Goal: Navigation & Orientation: Find specific page/section

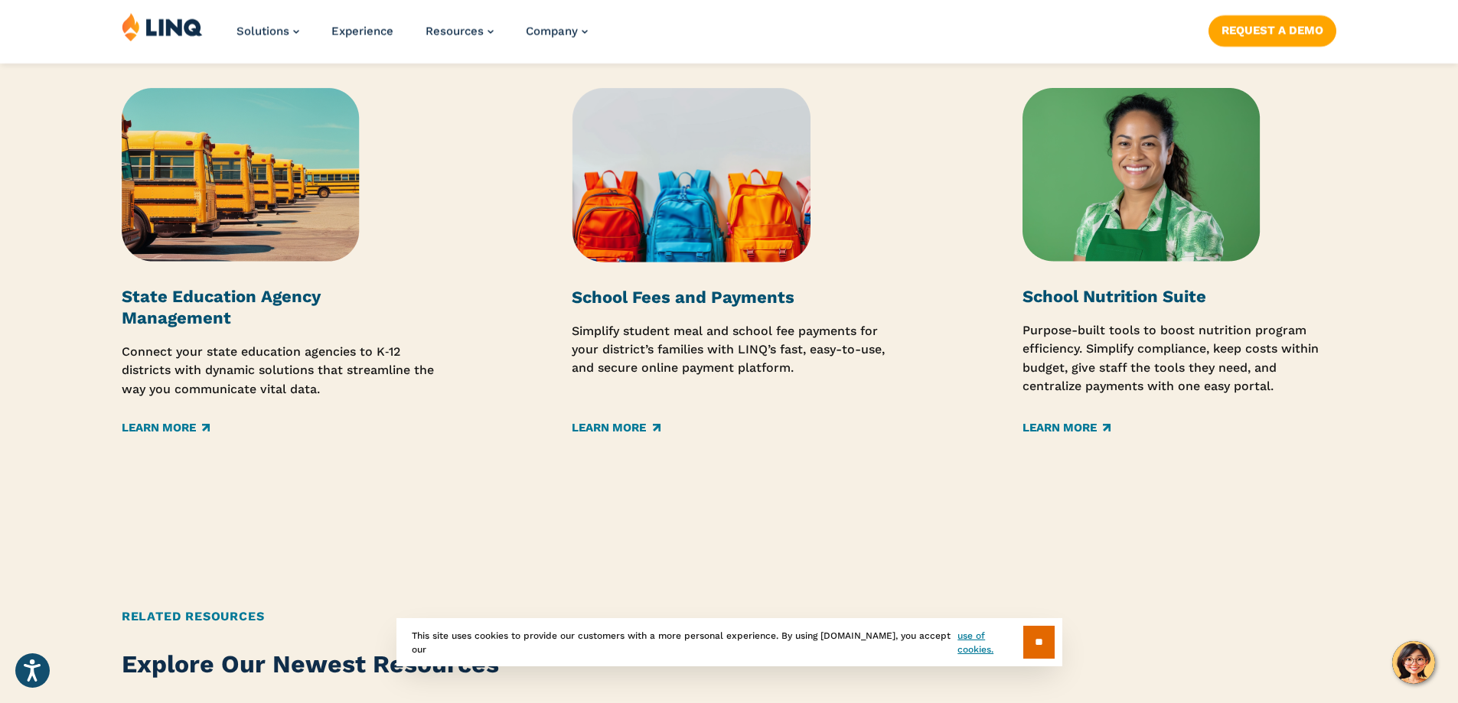
scroll to position [2449, 0]
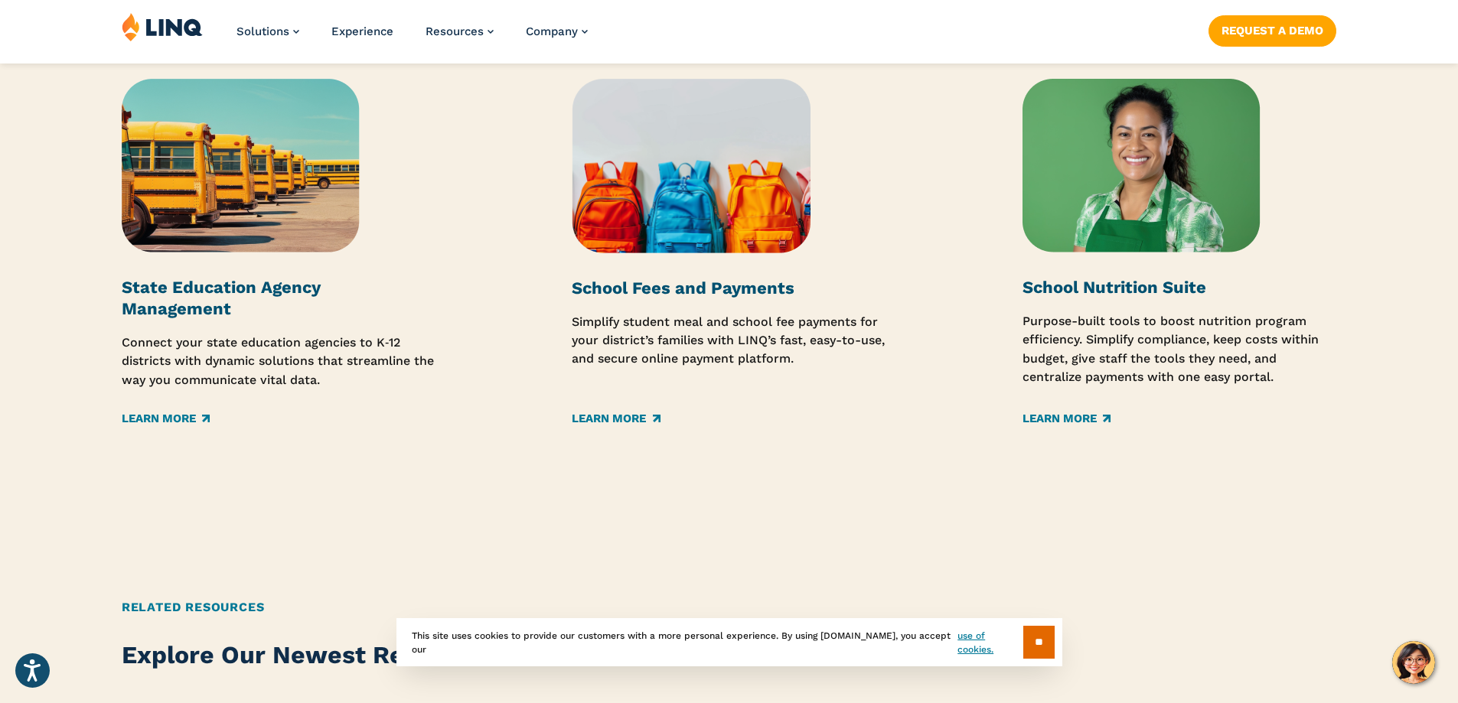
click at [706, 295] on strong "School Fees and Payments" at bounding box center [683, 288] width 223 height 19
click at [622, 413] on link "Learn More" at bounding box center [616, 418] width 88 height 17
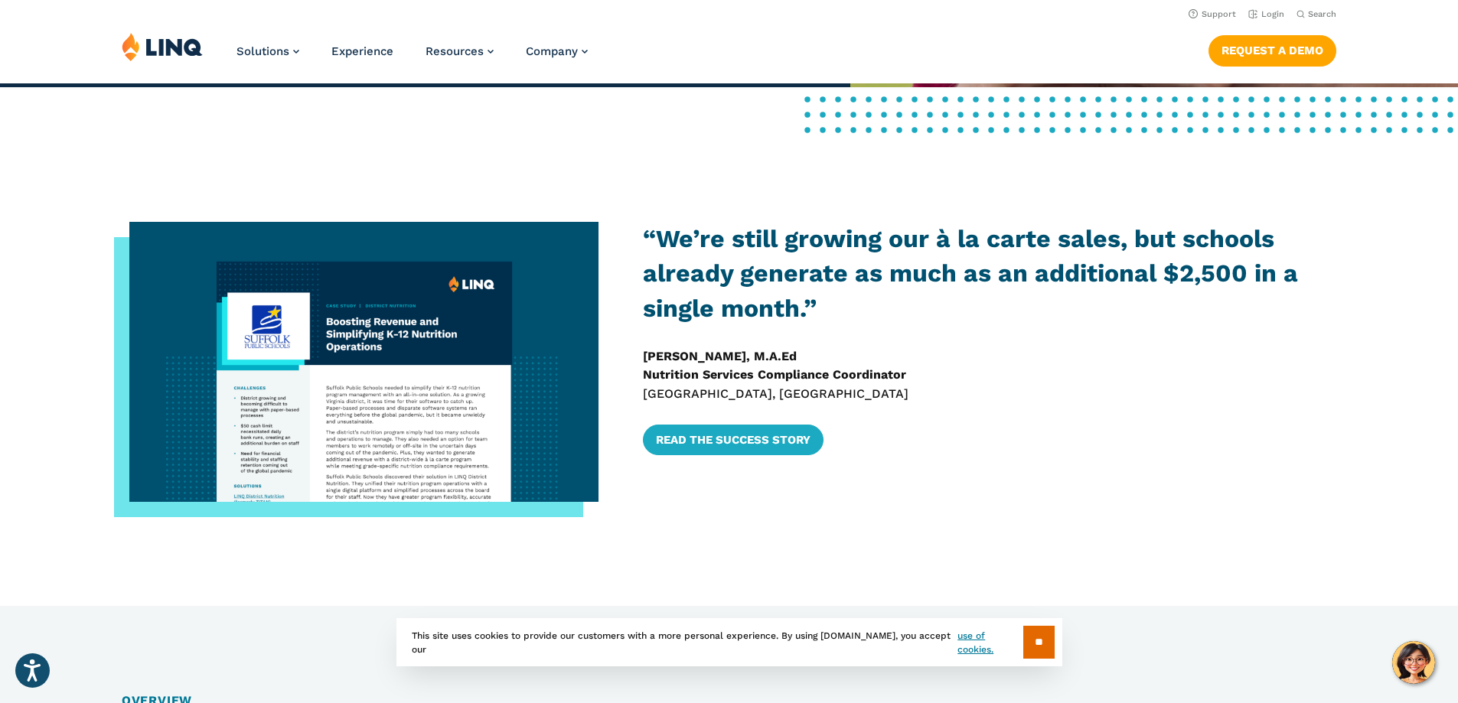
scroll to position [689, 0]
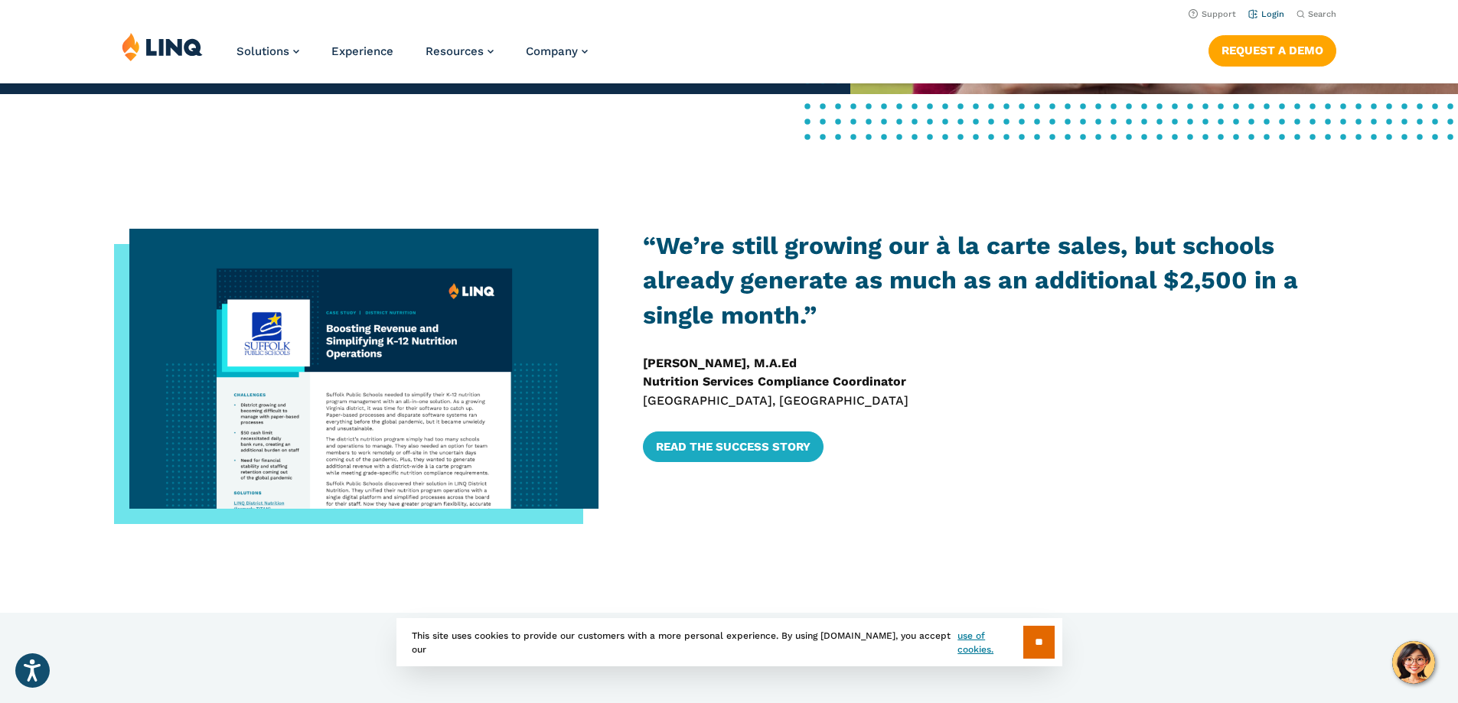
click at [1269, 11] on link "Login" at bounding box center [1266, 14] width 36 height 10
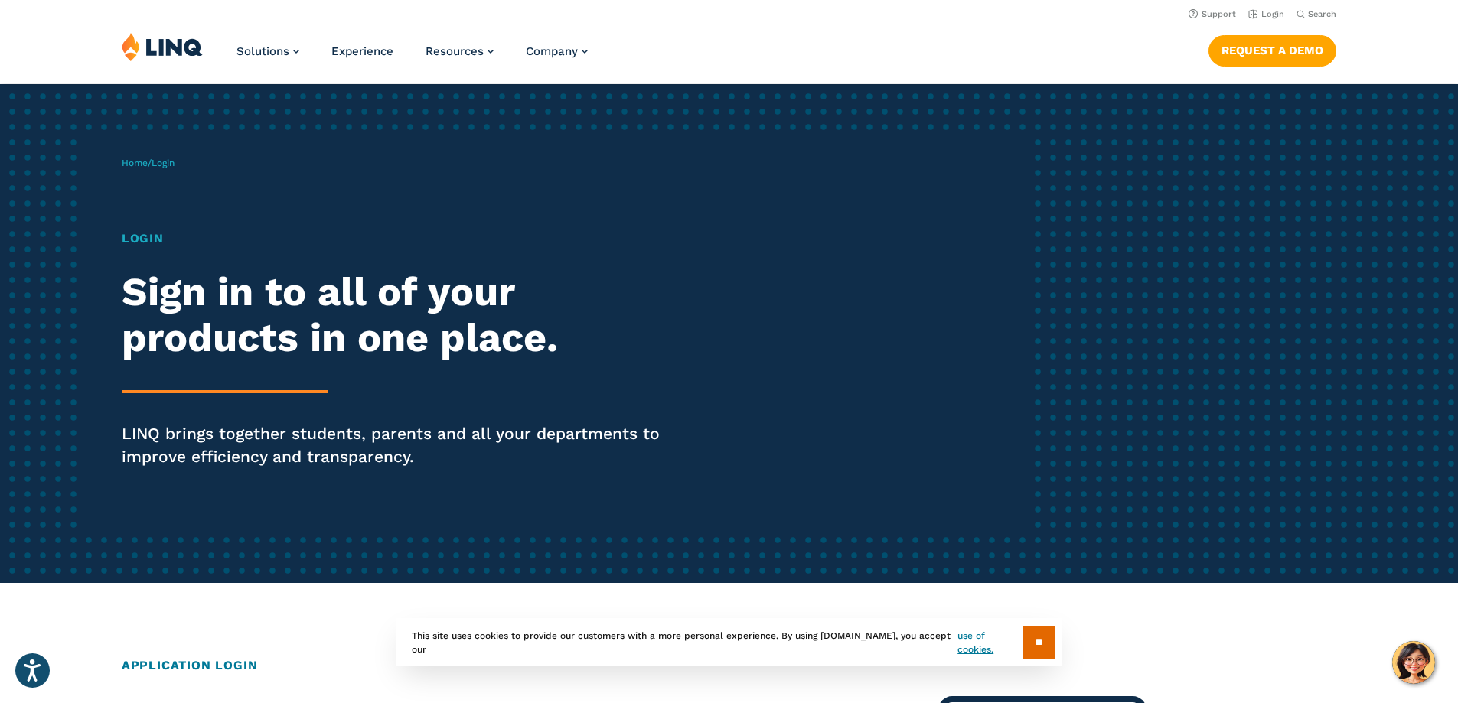
click at [139, 238] on h1 "Login" at bounding box center [403, 239] width 562 height 18
click at [168, 161] on span "Login" at bounding box center [163, 163] width 23 height 11
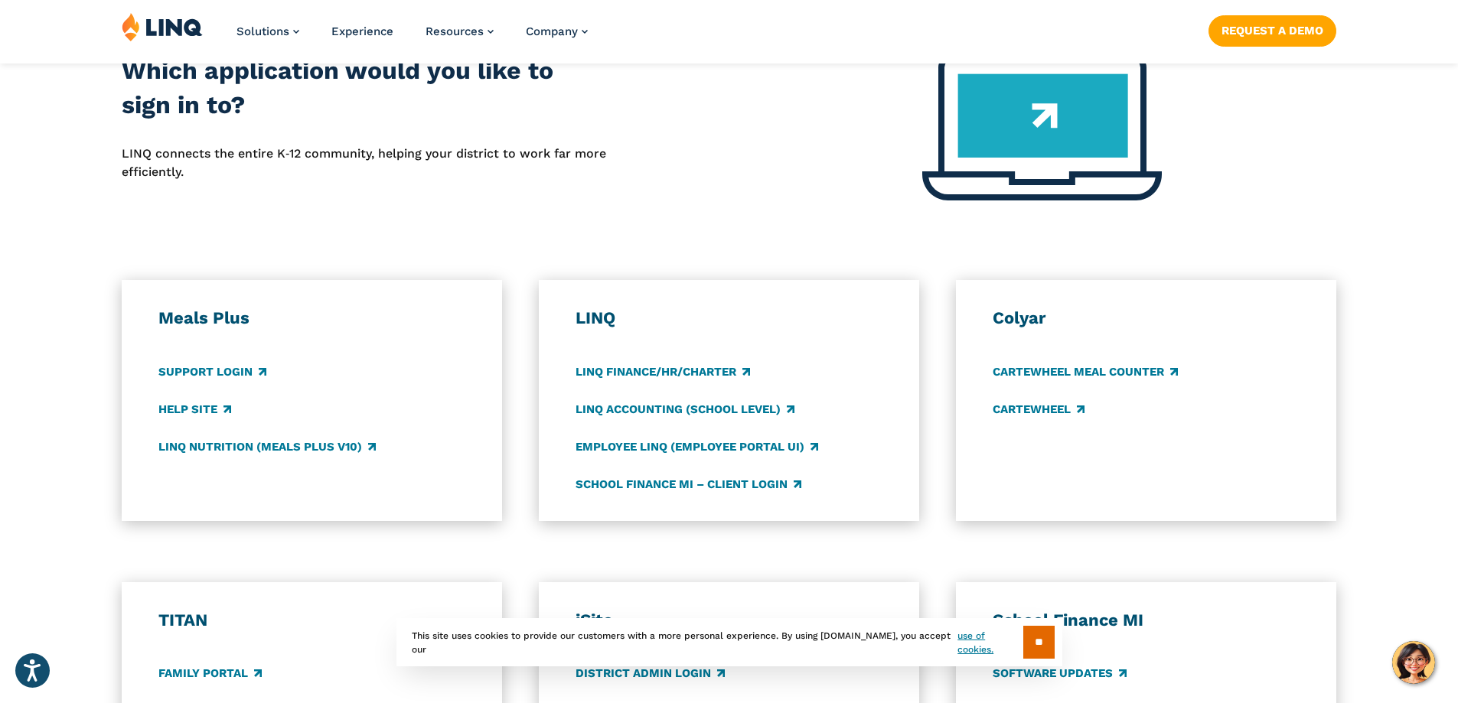
scroll to position [842, 0]
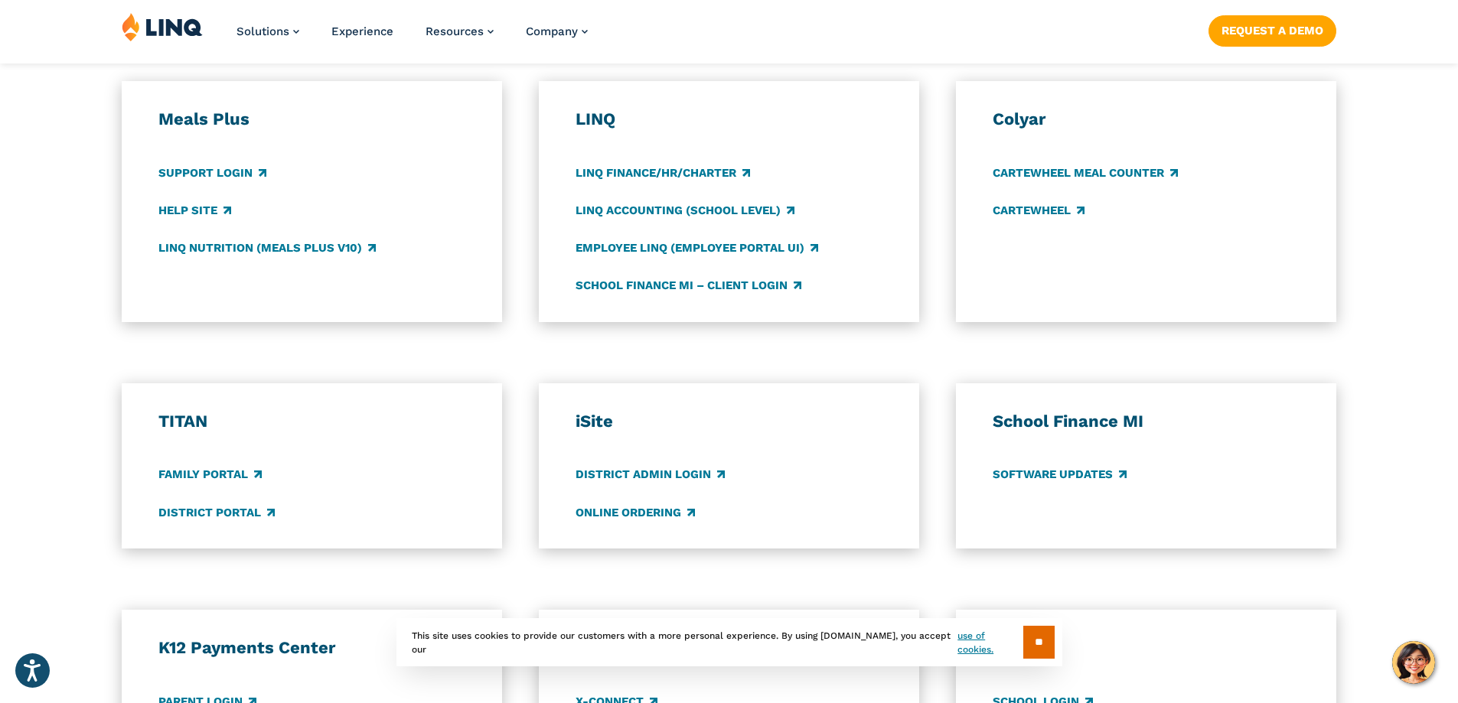
click at [240, 110] on h3 "Meals Plus" at bounding box center [312, 119] width 308 height 21
click at [322, 152] on div "Meals Plus Support Login Help Site LINQ Nutrition (Meals Plus v10)" at bounding box center [312, 202] width 308 height 186
click at [238, 173] on link "Support Login" at bounding box center [212, 173] width 108 height 17
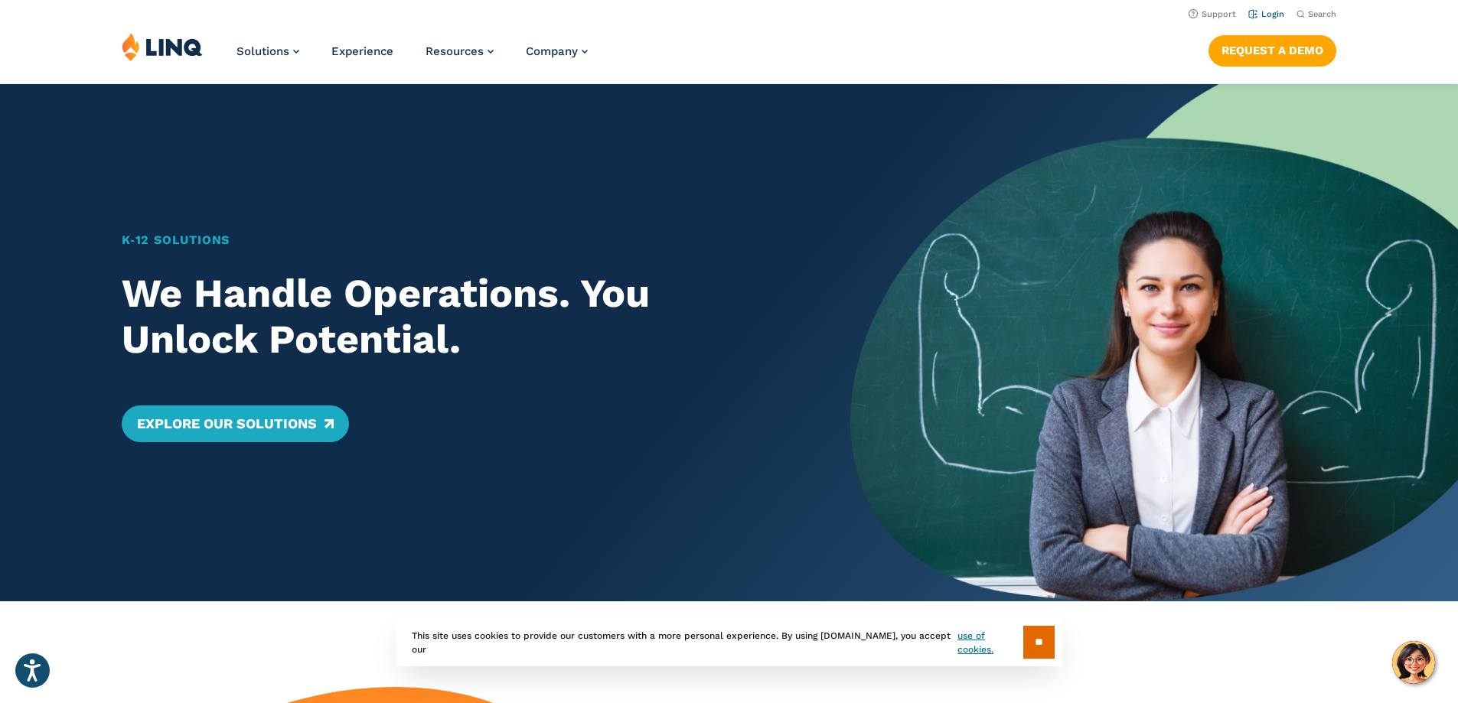
click at [1266, 9] on link "Login" at bounding box center [1266, 14] width 36 height 10
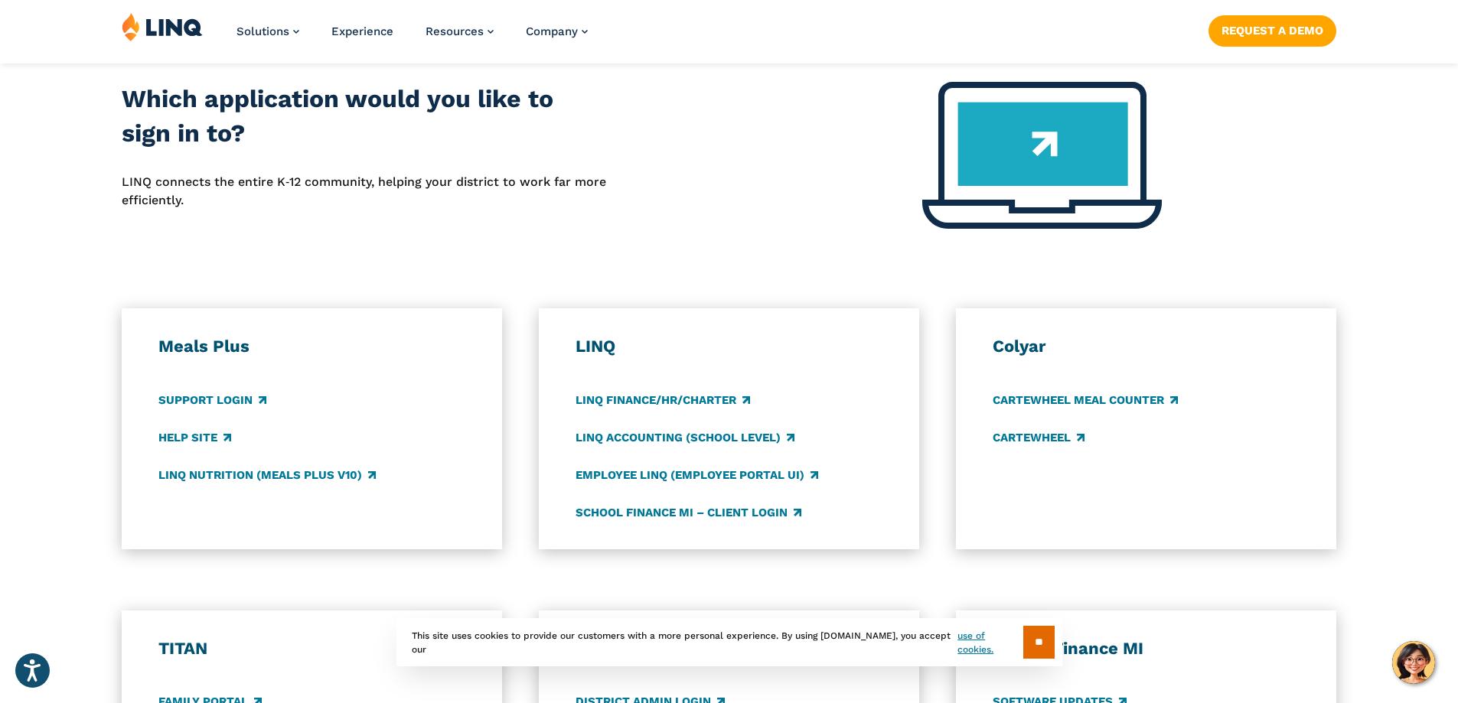
scroll to position [689, 0]
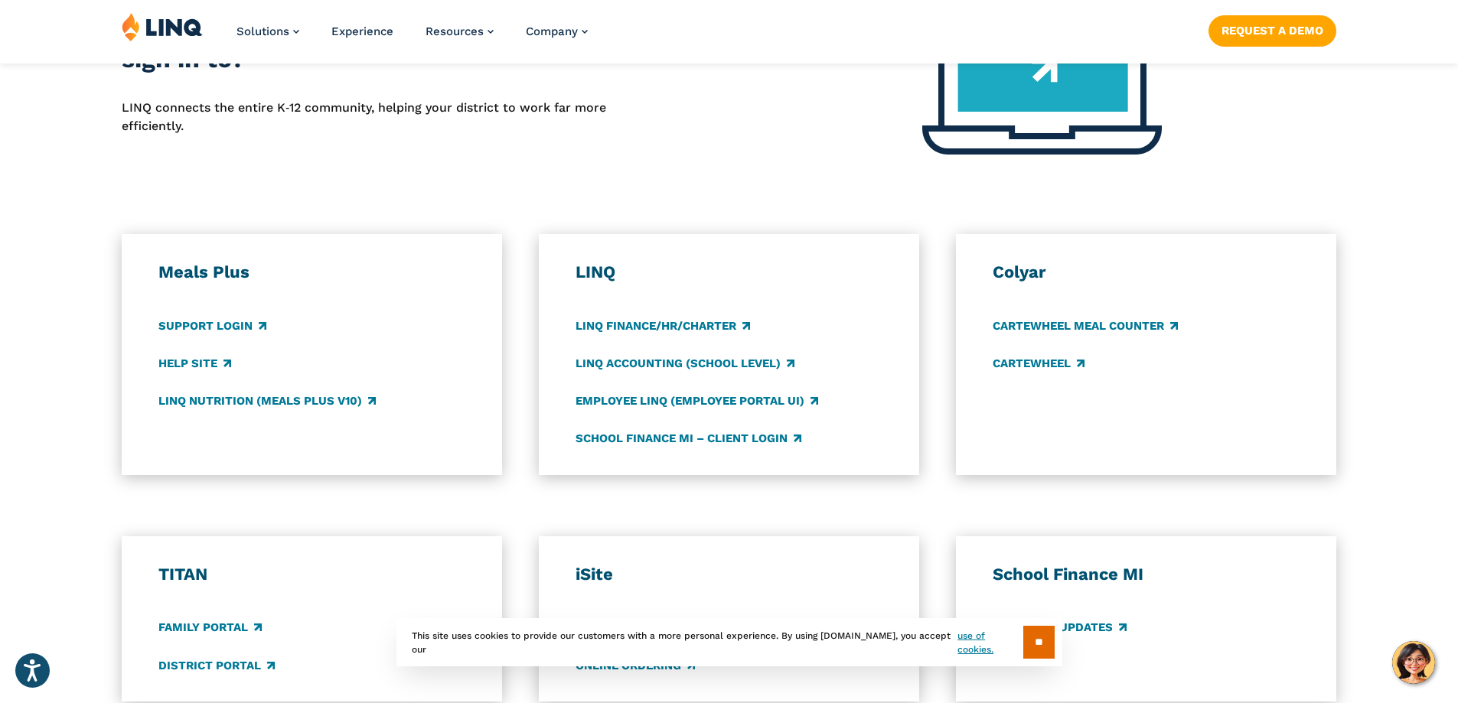
click at [199, 263] on h3 "Meals Plus" at bounding box center [312, 272] width 308 height 21
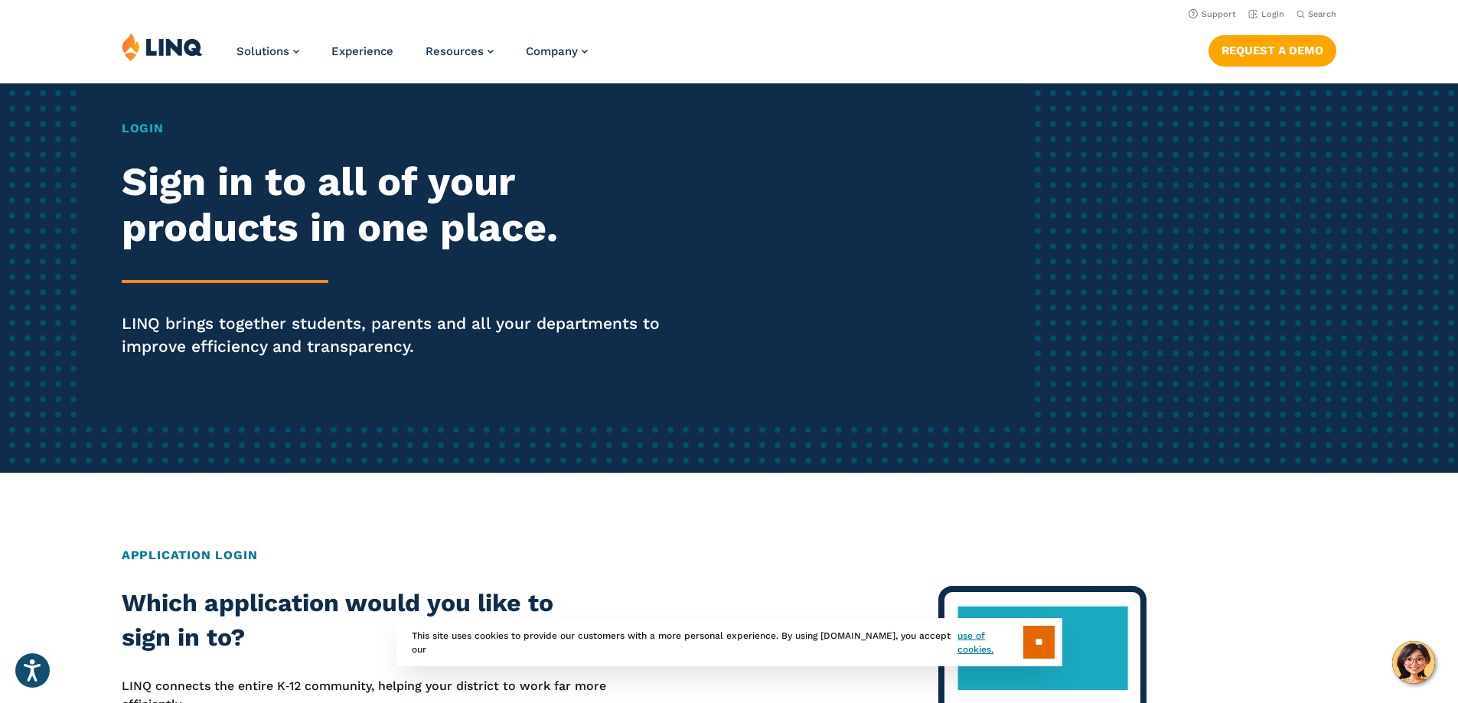
scroll to position [0, 0]
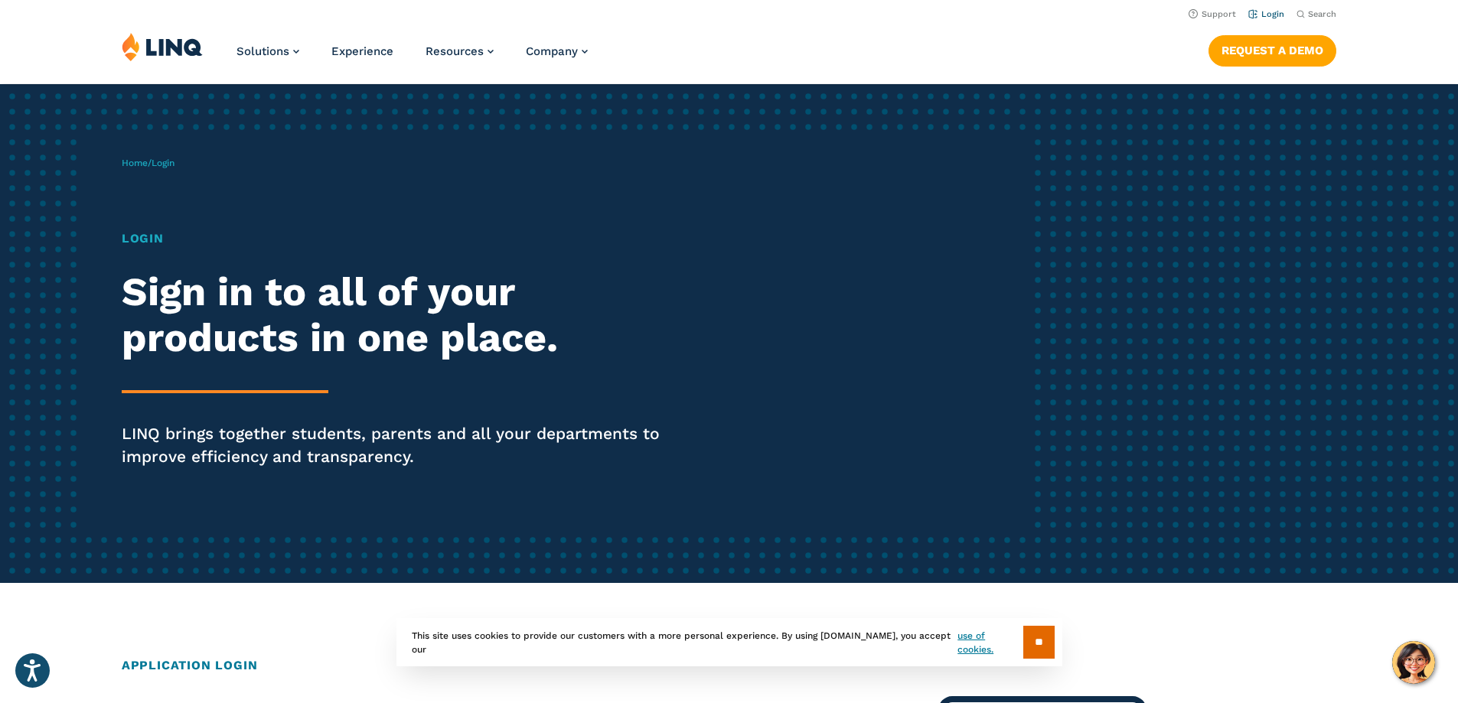
click at [1264, 16] on link "Login" at bounding box center [1266, 14] width 36 height 10
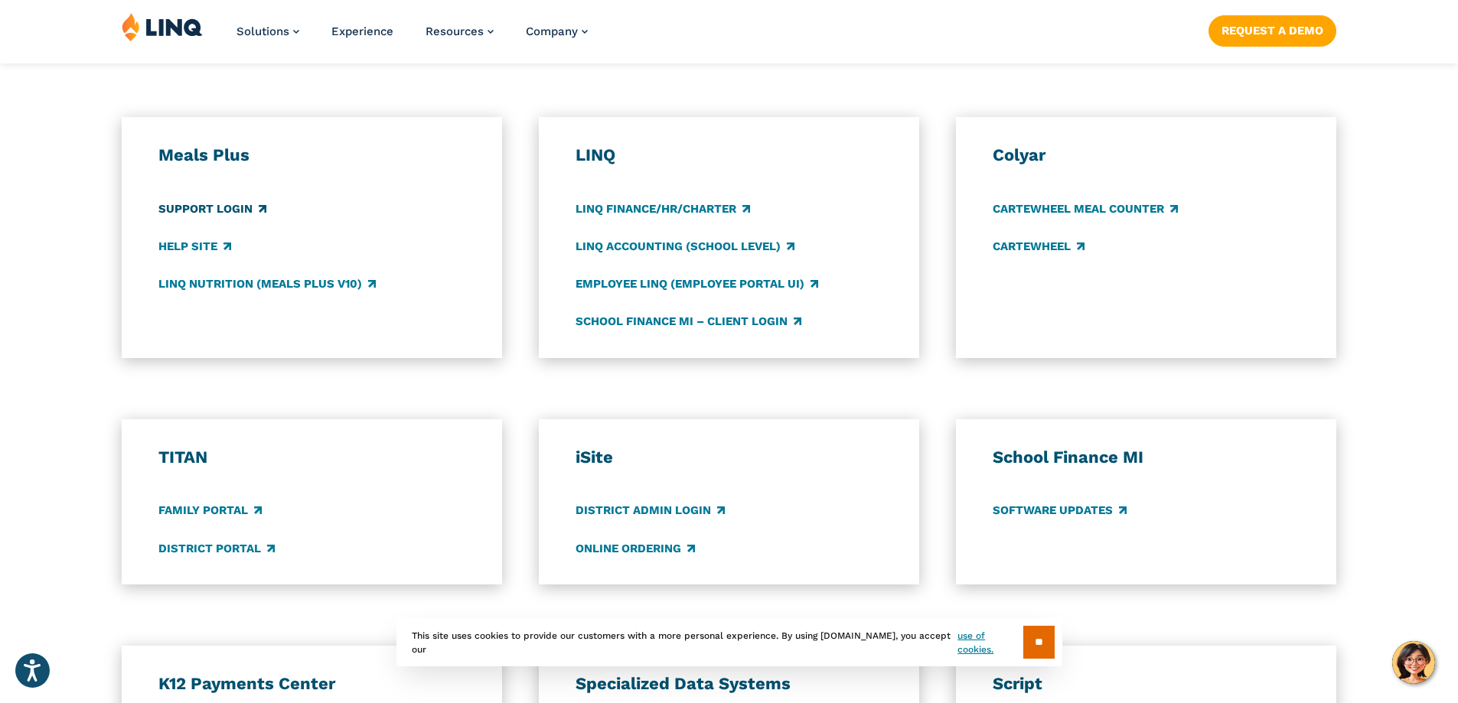
scroll to position [842, 0]
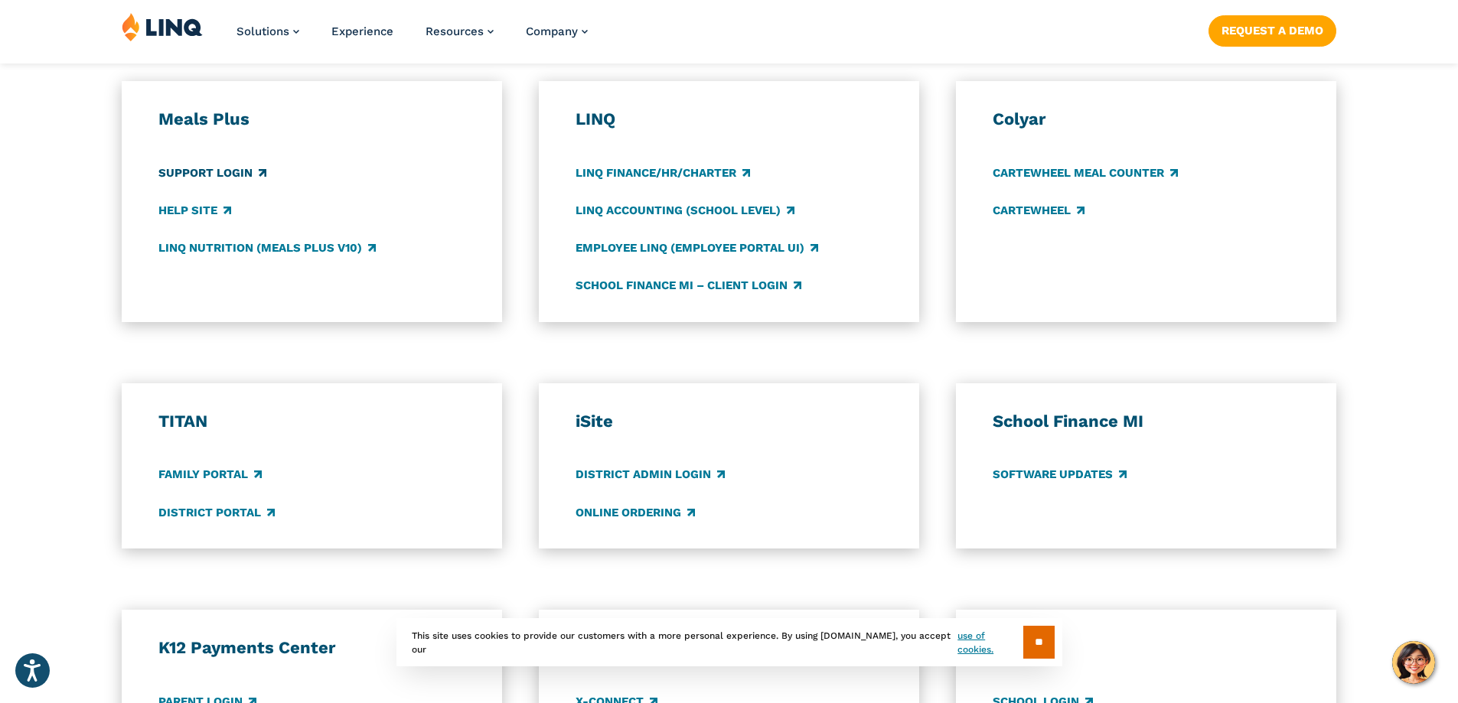
click at [216, 168] on link "Support Login" at bounding box center [212, 173] width 108 height 17
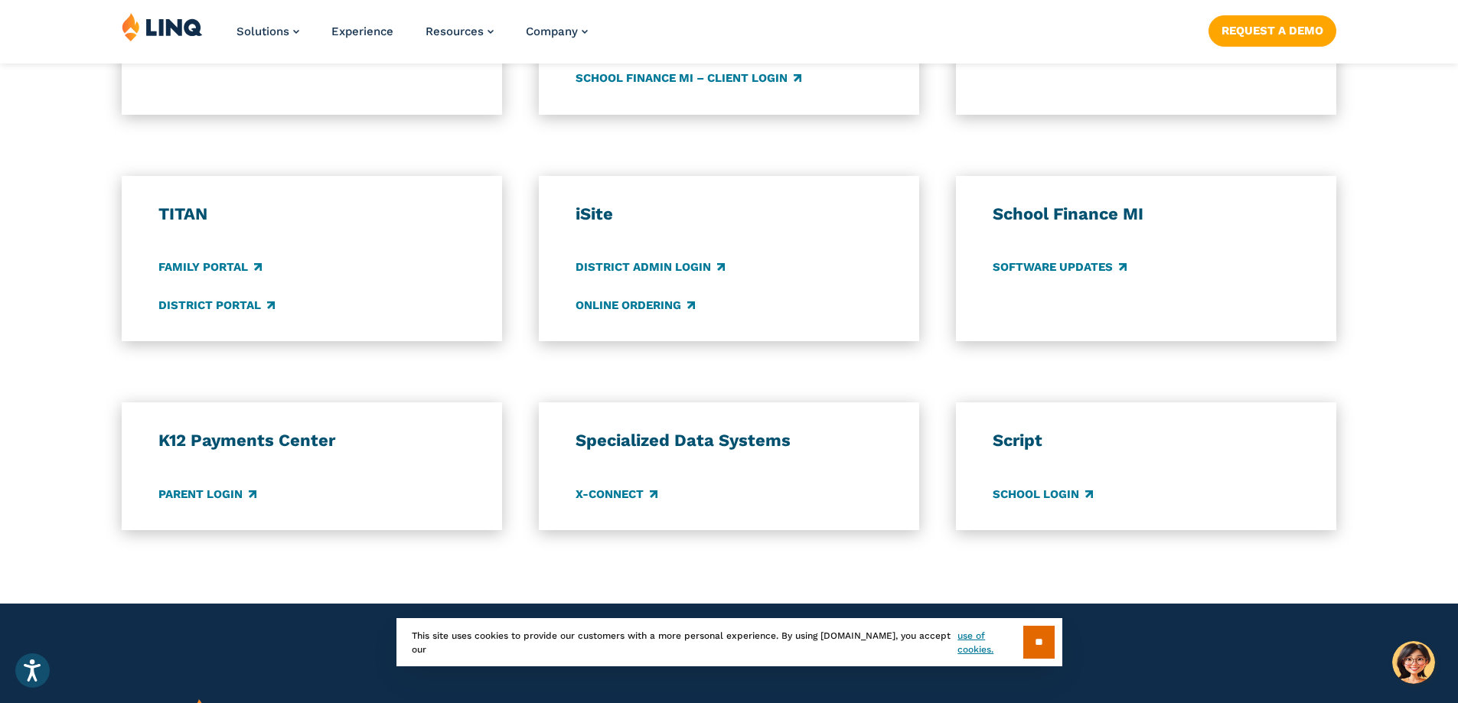
scroll to position [1071, 0]
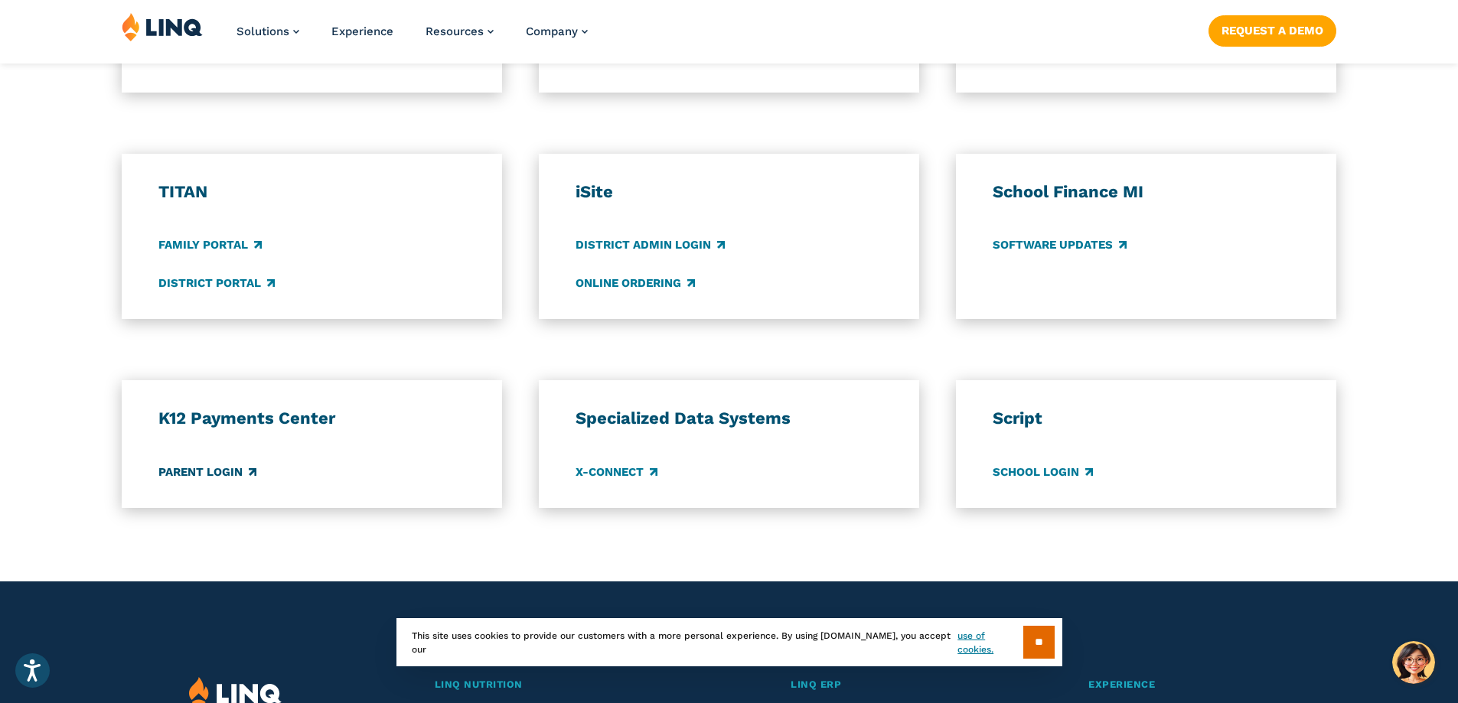
click at [195, 472] on link "Parent Login" at bounding box center [207, 472] width 98 height 17
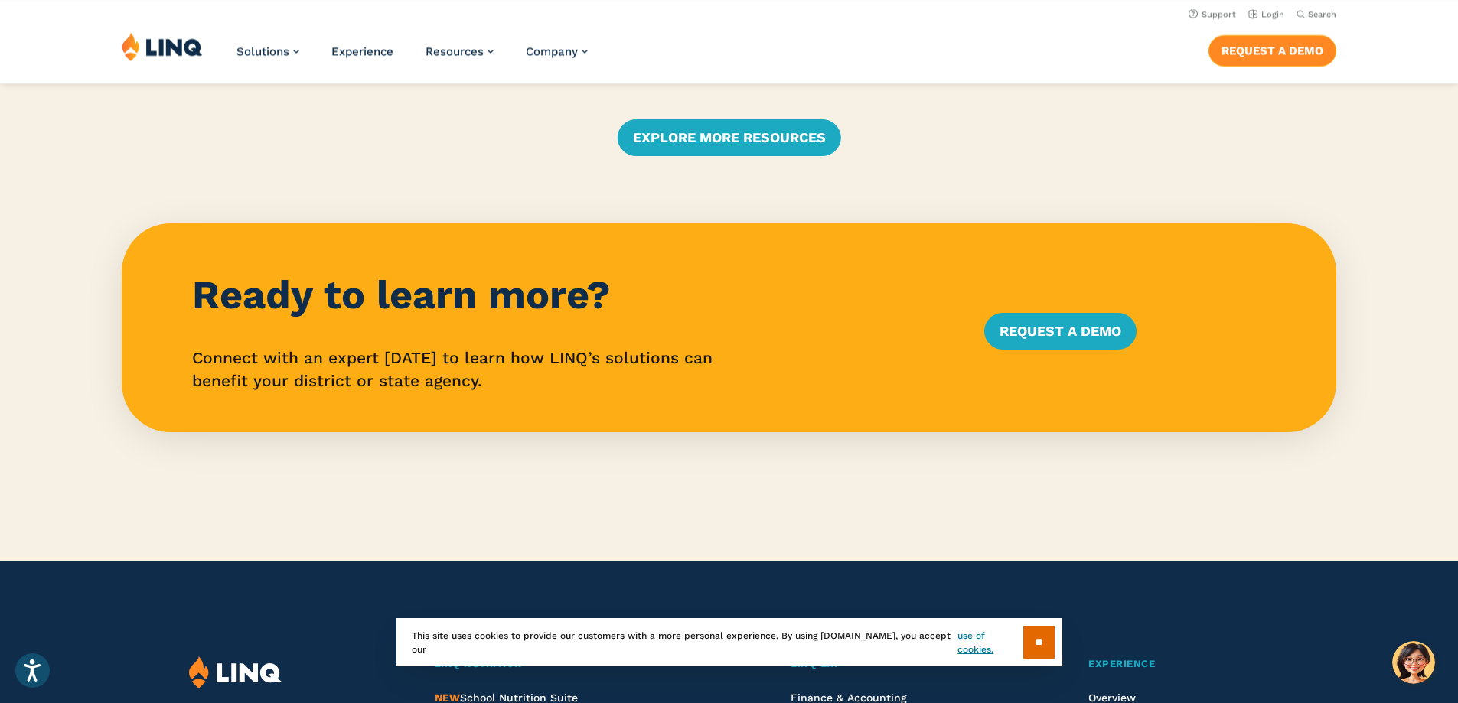
scroll to position [3241, 0]
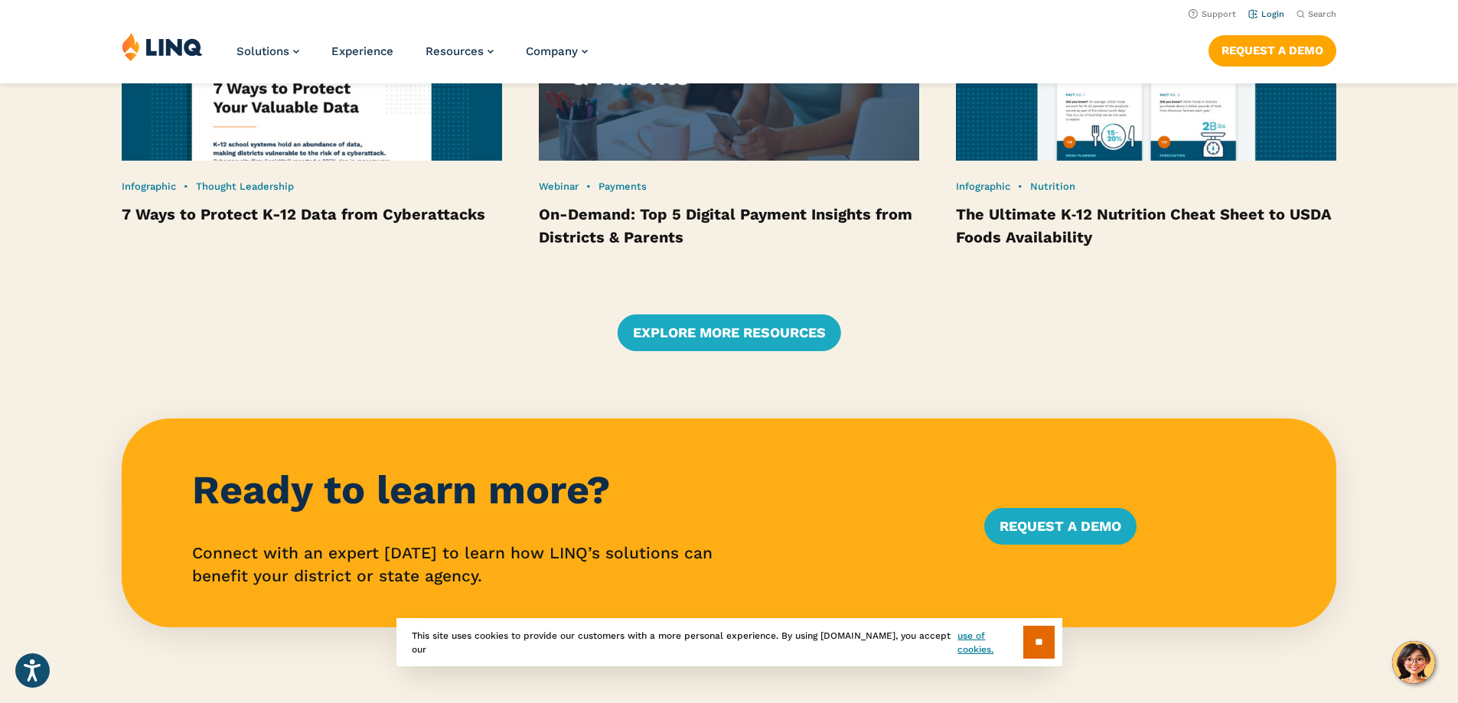
click at [1261, 15] on link "Login" at bounding box center [1266, 14] width 36 height 10
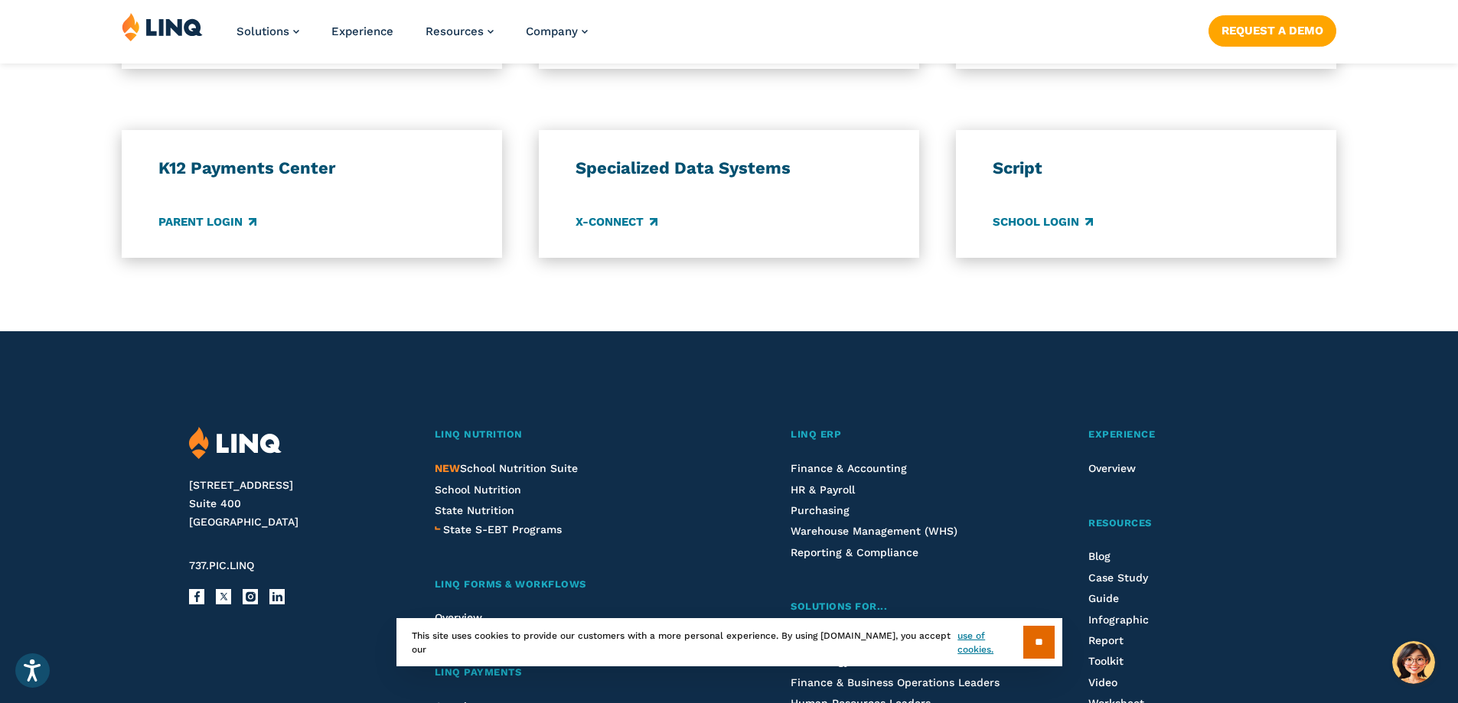
scroll to position [1378, 0]
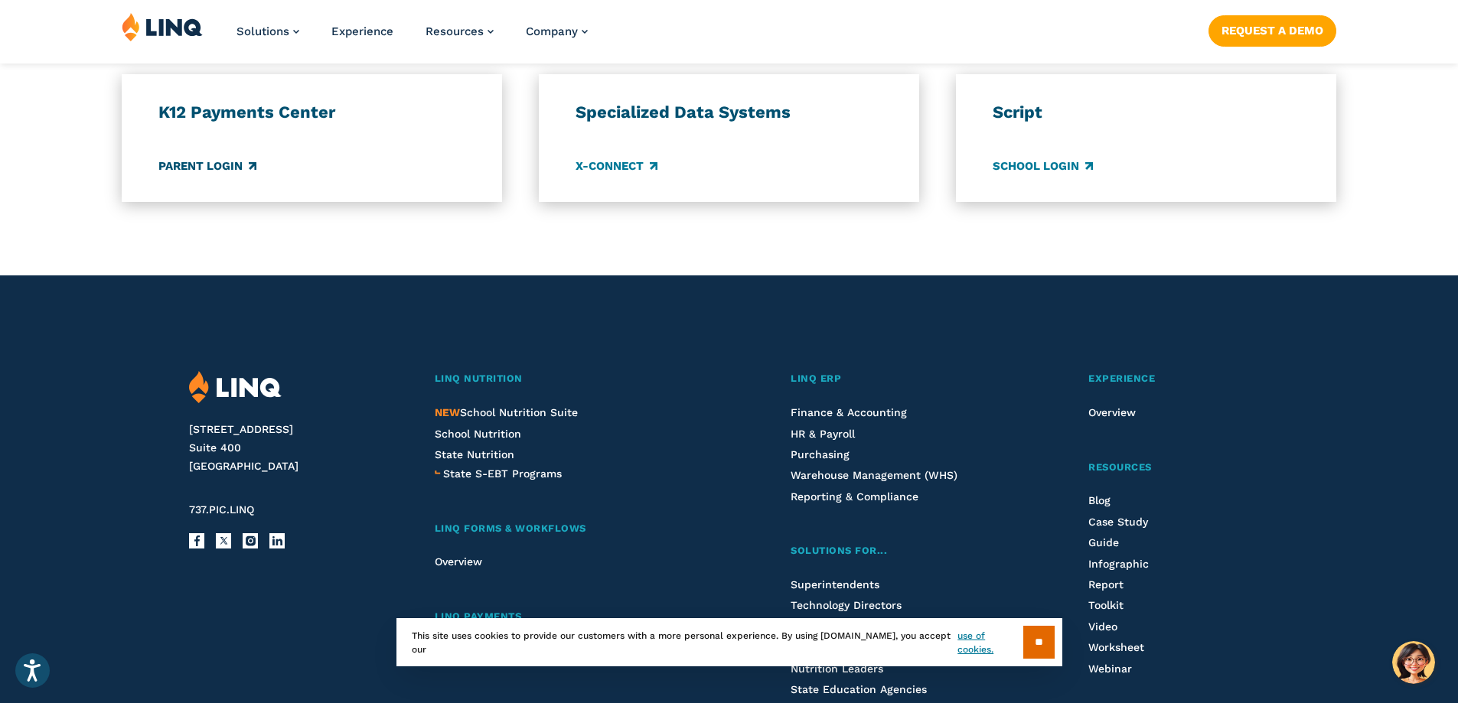
click at [217, 160] on link "Parent Login" at bounding box center [207, 166] width 98 height 17
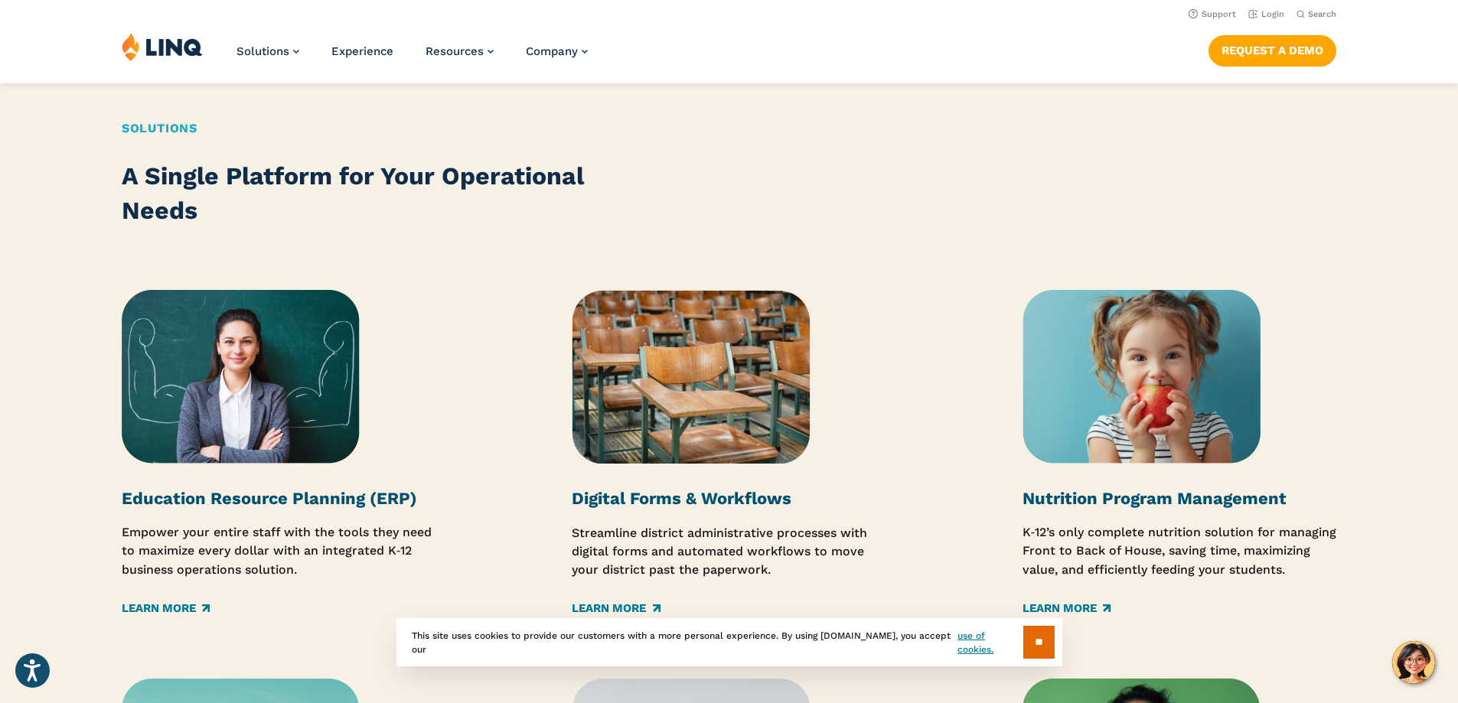
scroll to position [1603, 0]
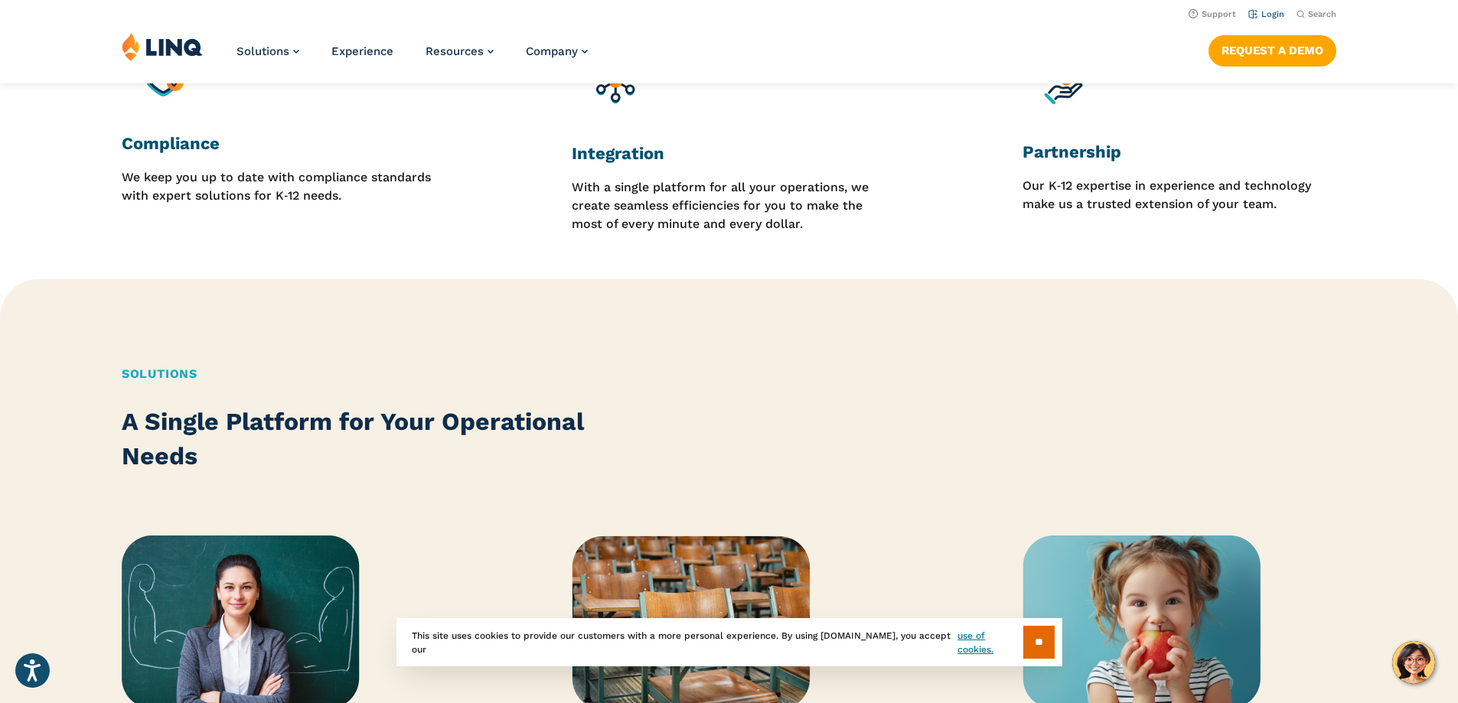
click at [1273, 15] on link "Login" at bounding box center [1266, 14] width 36 height 10
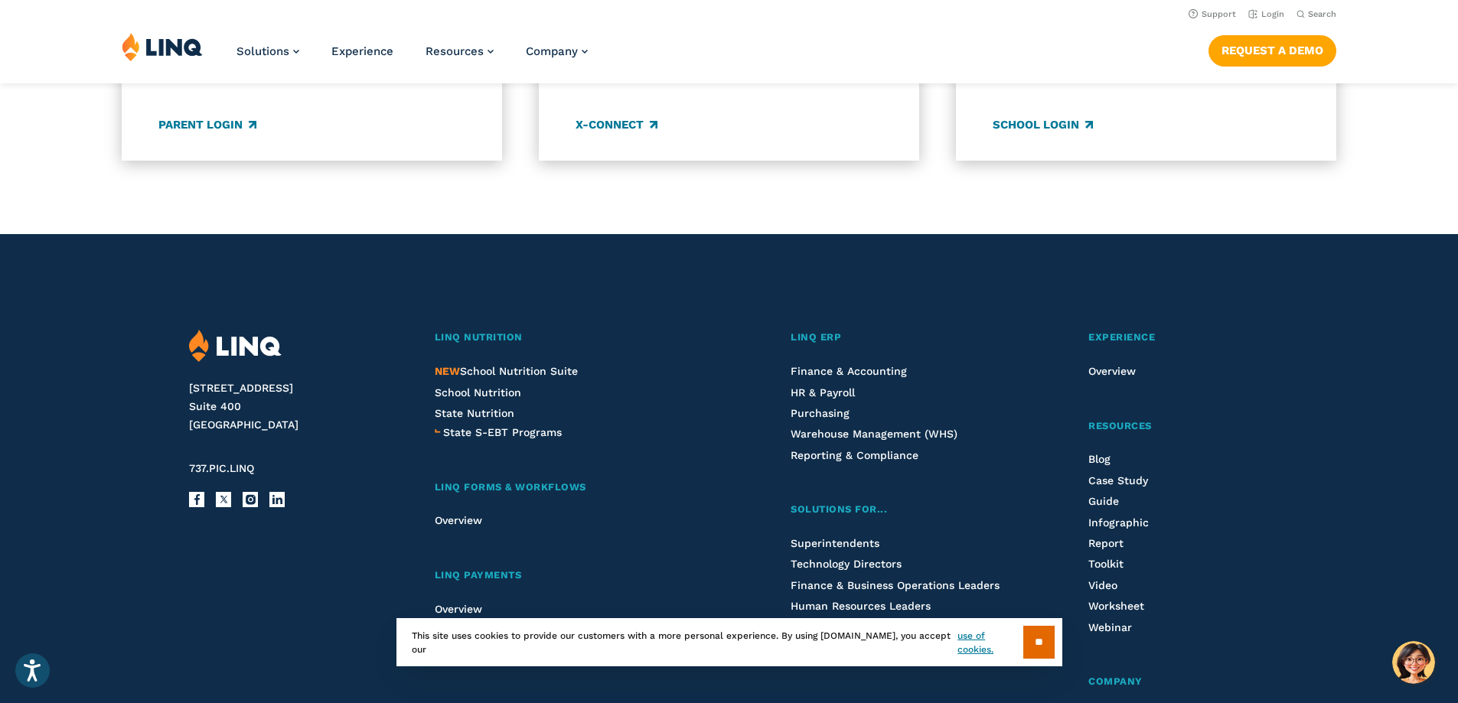
scroll to position [1225, 0]
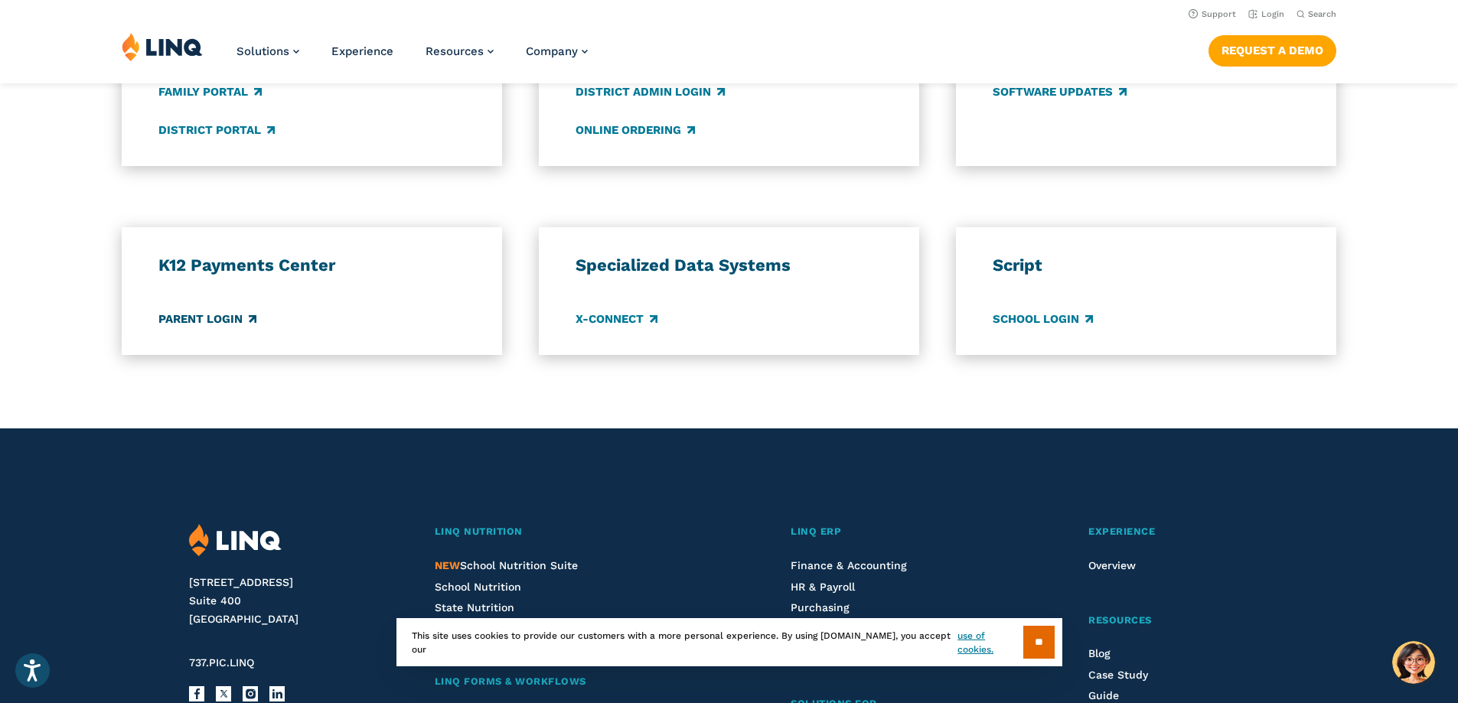
click at [233, 319] on link "Parent Login" at bounding box center [207, 319] width 98 height 17
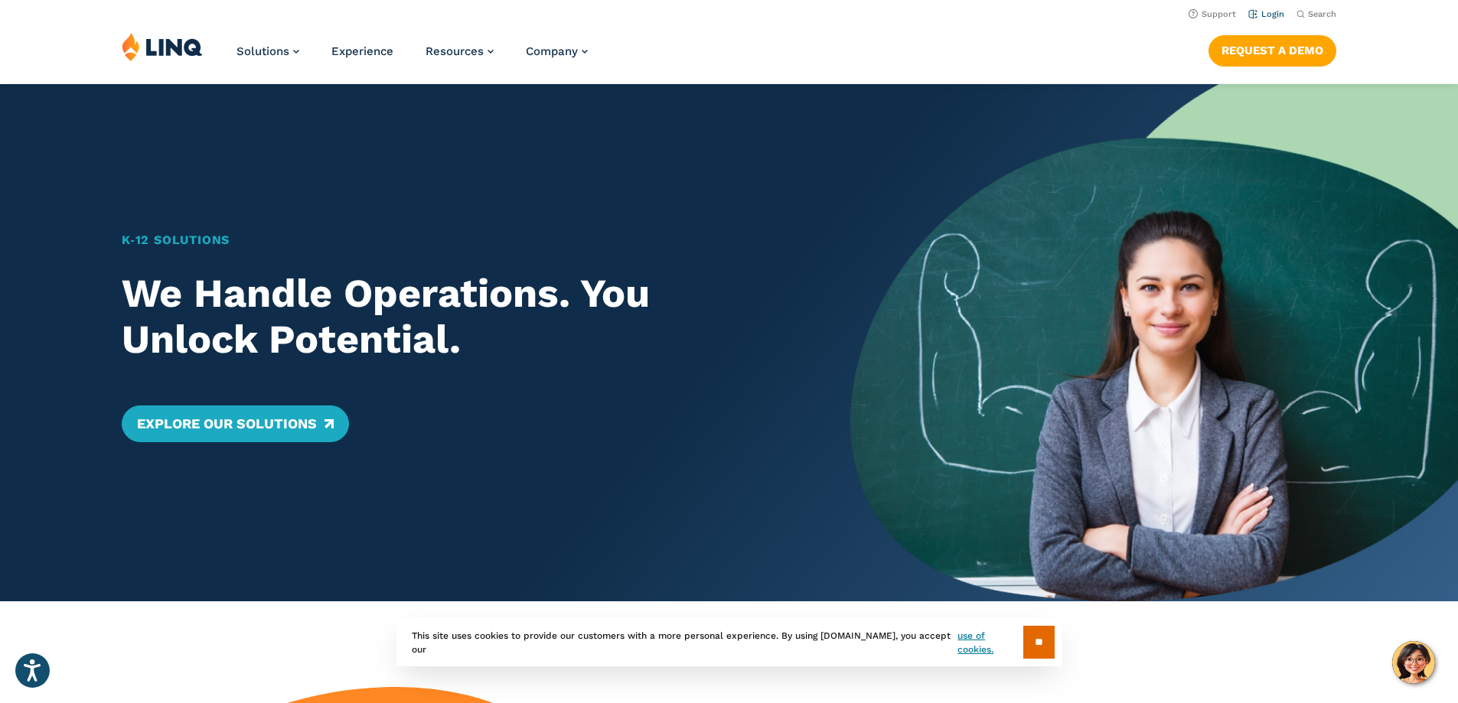
click at [1253, 14] on link "Login" at bounding box center [1266, 14] width 36 height 10
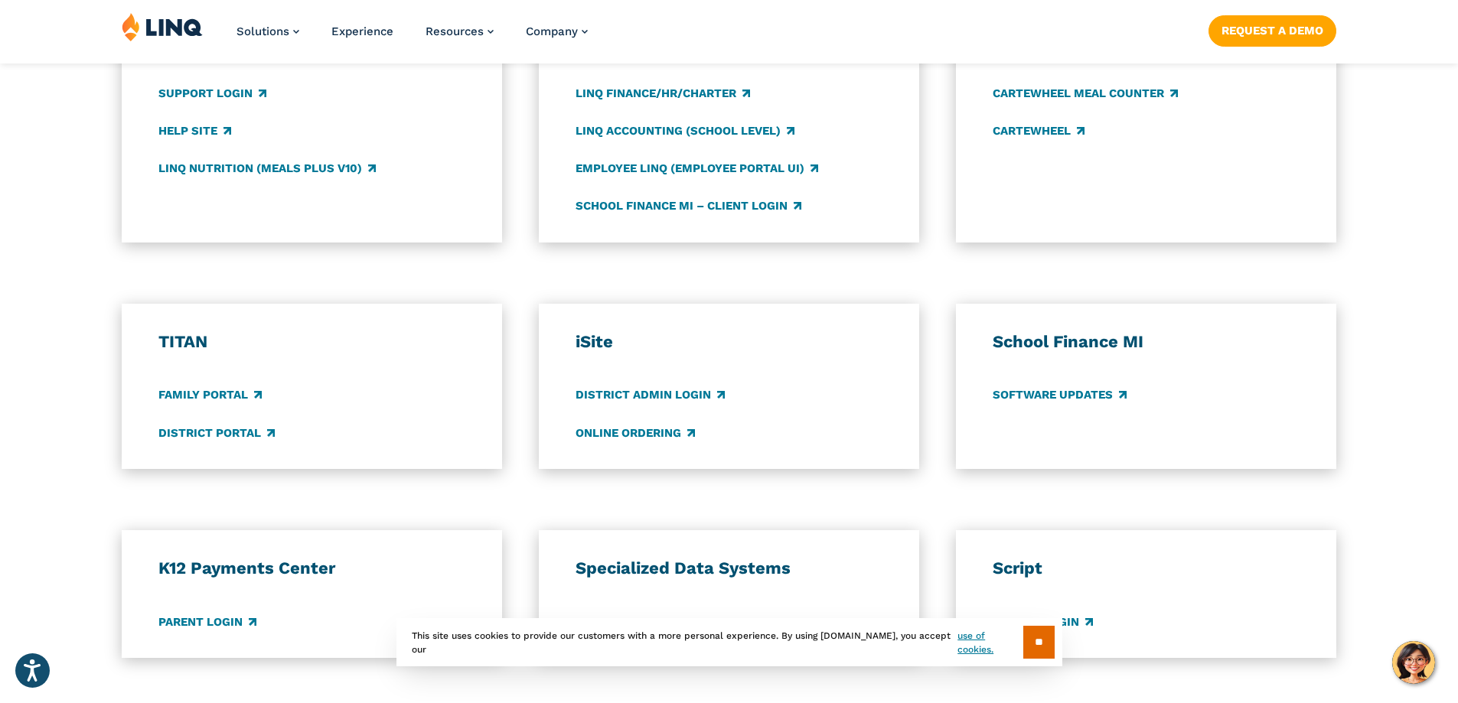
scroll to position [1378, 0]
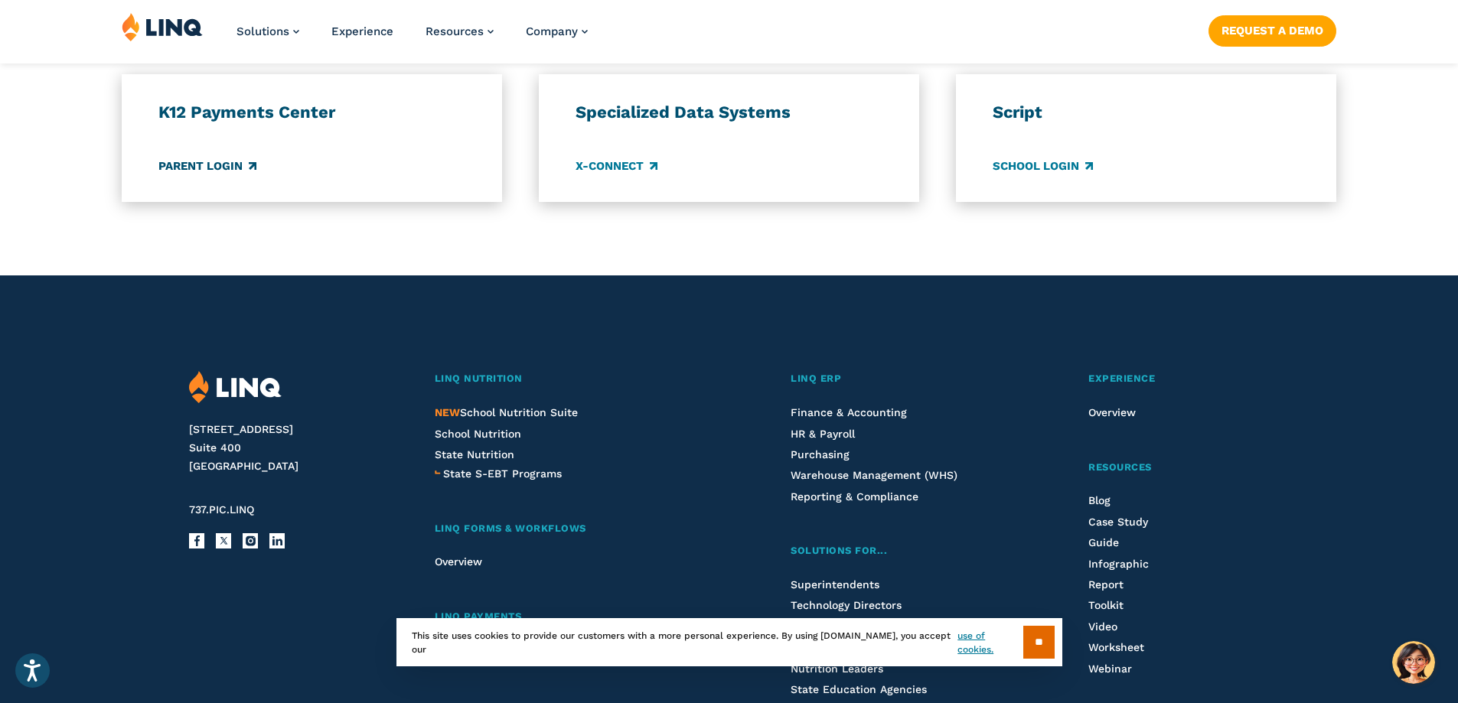
click at [243, 162] on link "Parent Login" at bounding box center [207, 166] width 98 height 17
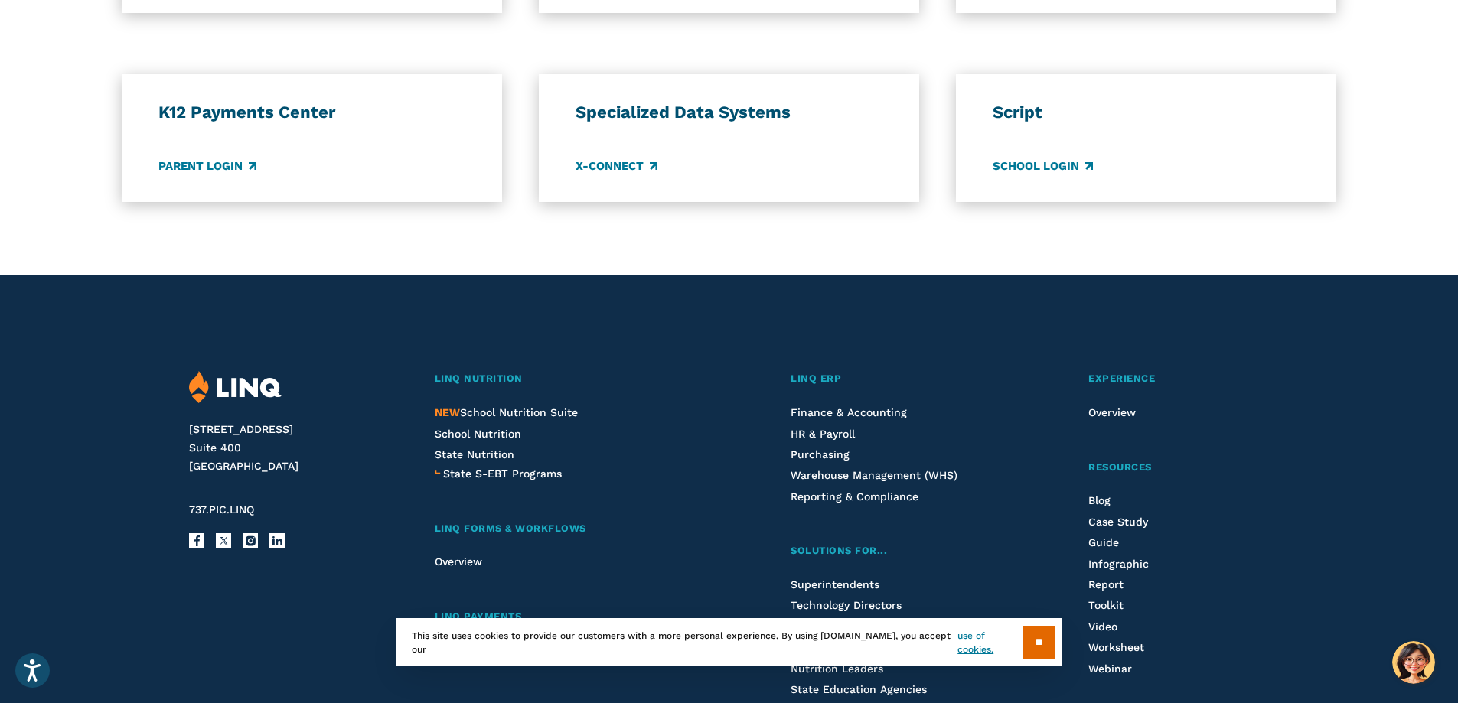
click at [1068, 157] on div "Script School Login" at bounding box center [1147, 138] width 308 height 73
click at [1050, 164] on link "School Login" at bounding box center [1043, 166] width 100 height 17
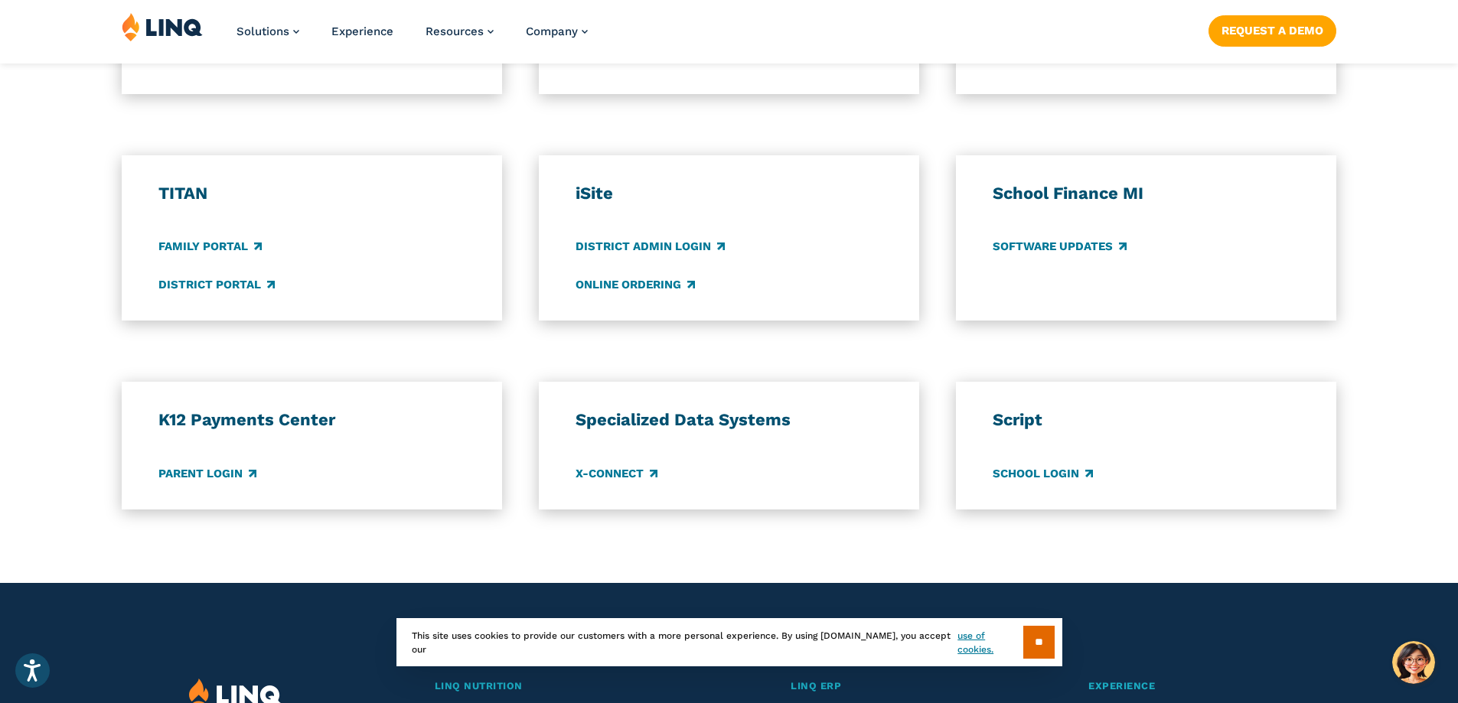
scroll to position [1071, 0]
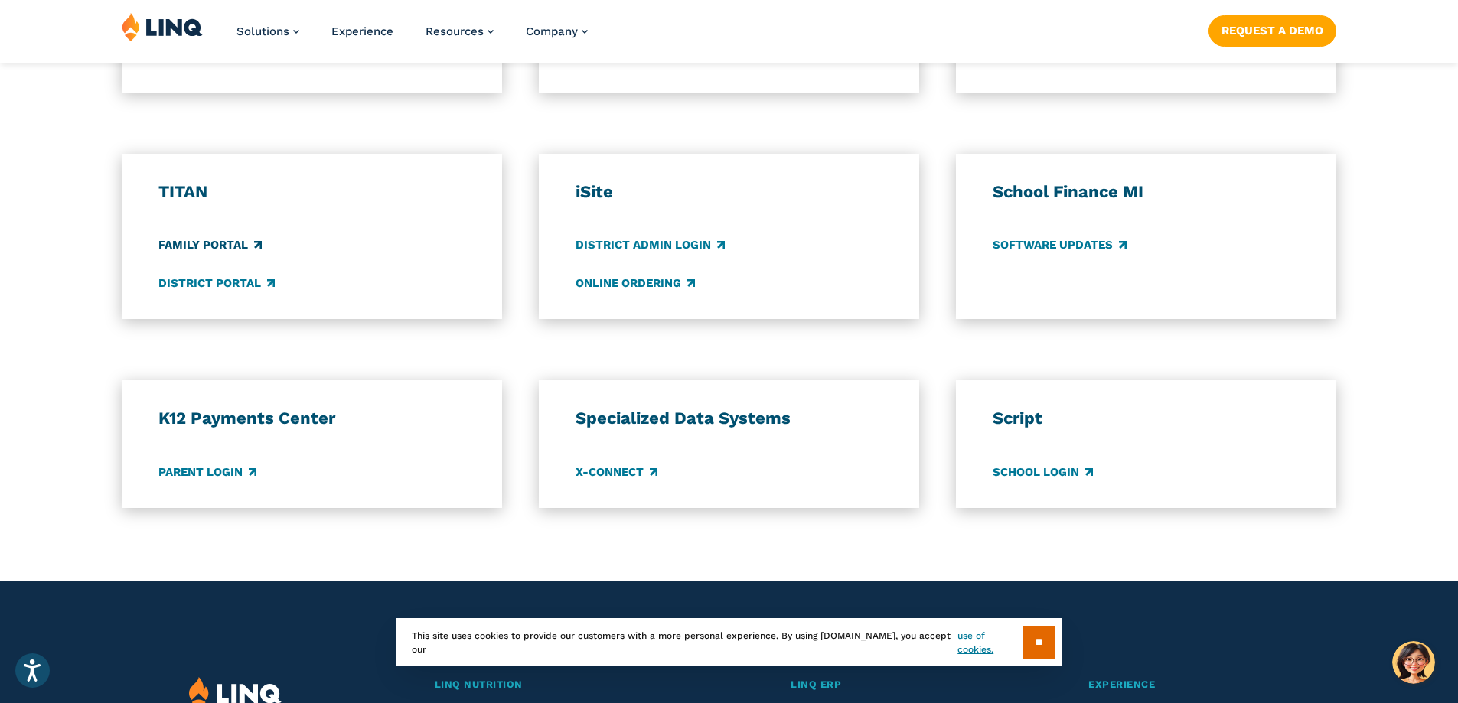
click at [217, 244] on link "Family Portal" at bounding box center [209, 245] width 103 height 17
